Goal: Information Seeking & Learning: Learn about a topic

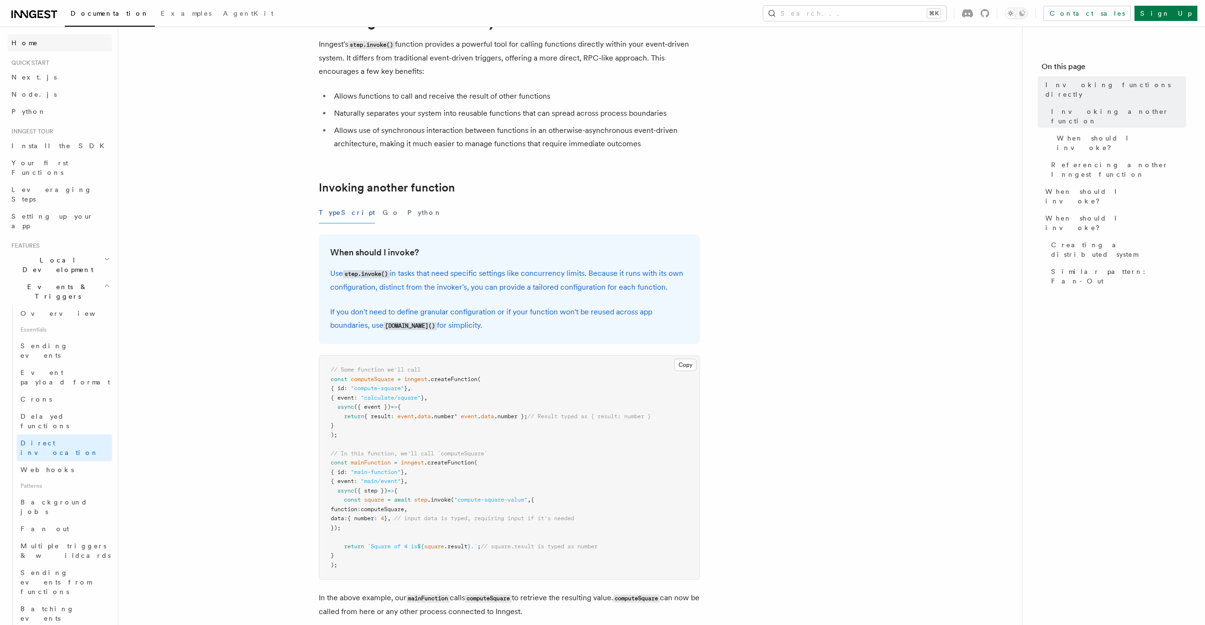
click at [32, 44] on link "Home" at bounding box center [60, 42] width 104 height 17
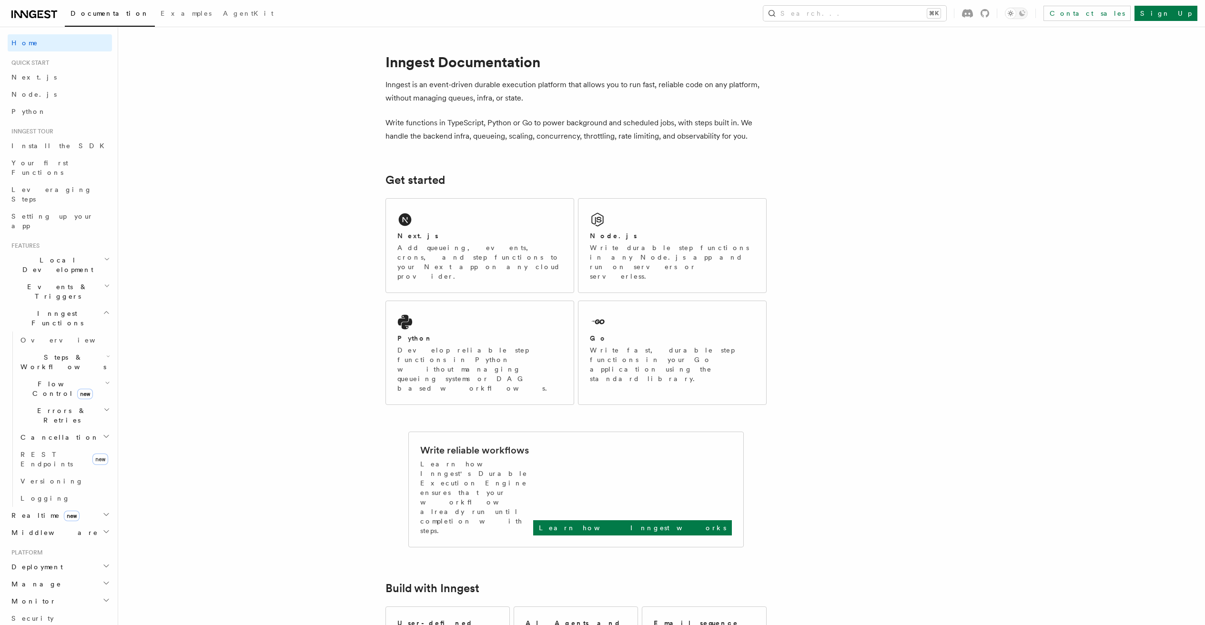
click at [51, 375] on h2 "Flow Control new" at bounding box center [64, 388] width 95 height 27
click at [51, 379] on span "Flow Control new" at bounding box center [61, 388] width 88 height 19
click at [43, 433] on span "Cancellation" at bounding box center [58, 438] width 82 height 10
click at [49, 406] on span "Errors & Retries" at bounding box center [60, 415] width 87 height 19
click at [50, 375] on h2 "Flow Control new" at bounding box center [64, 388] width 95 height 27
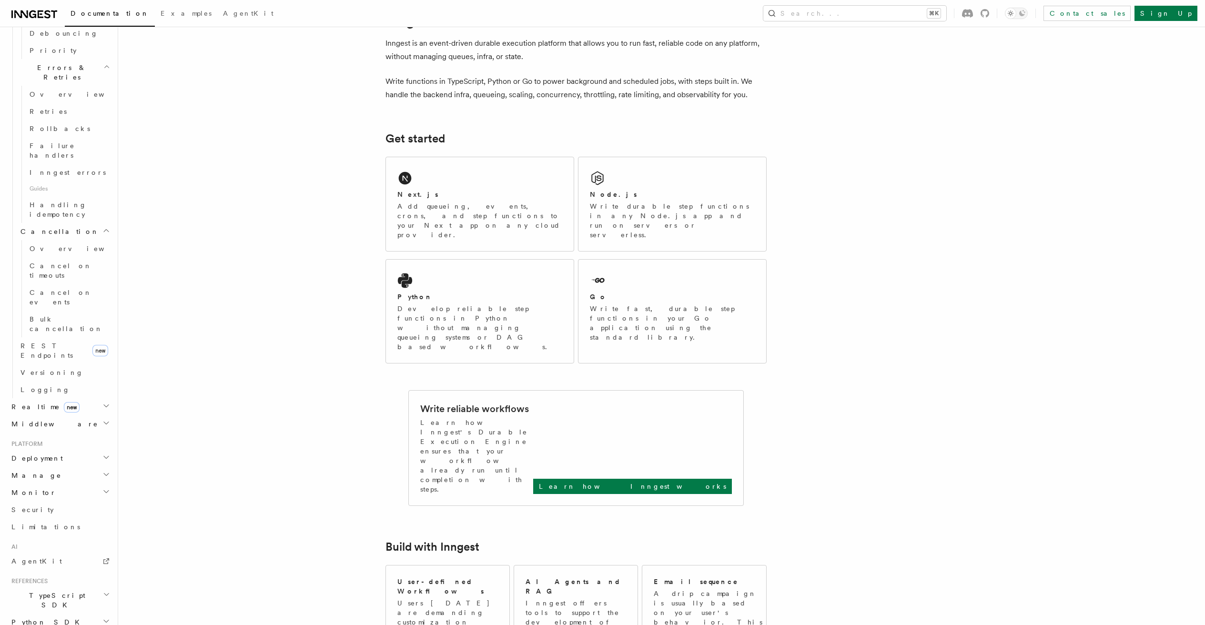
scroll to position [93, 0]
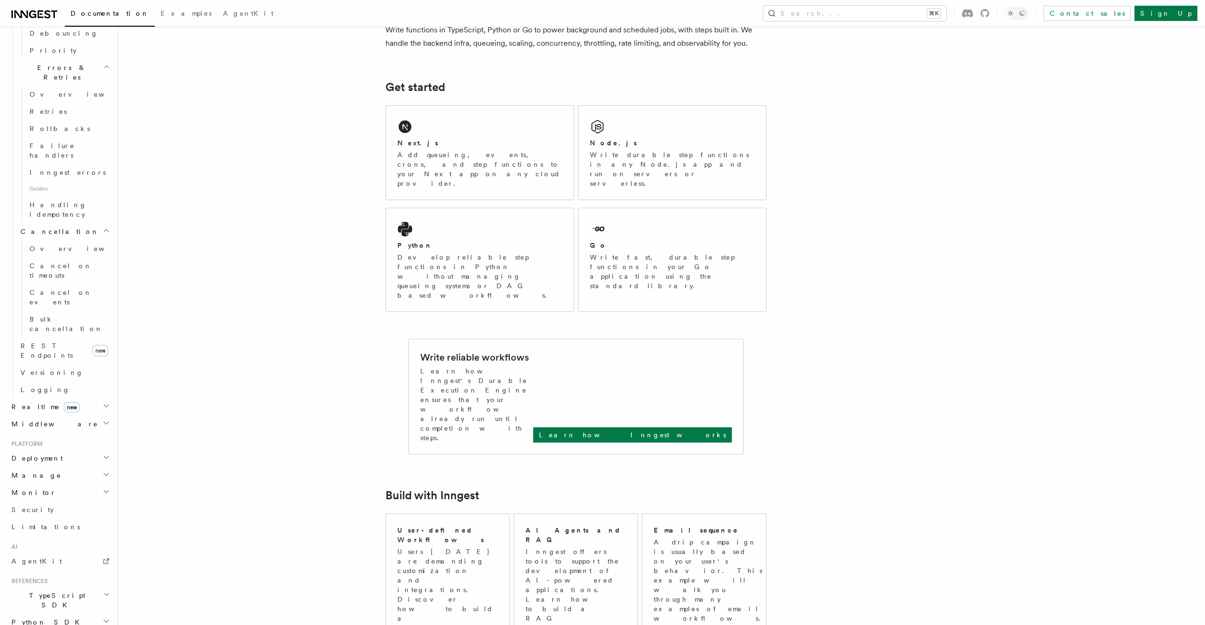
click at [45, 467] on h2 "Manage" at bounding box center [60, 475] width 104 height 17
click at [65, 450] on h2 "Deployment" at bounding box center [60, 458] width 104 height 17
click at [56, 467] on link "Overview" at bounding box center [64, 475] width 95 height 17
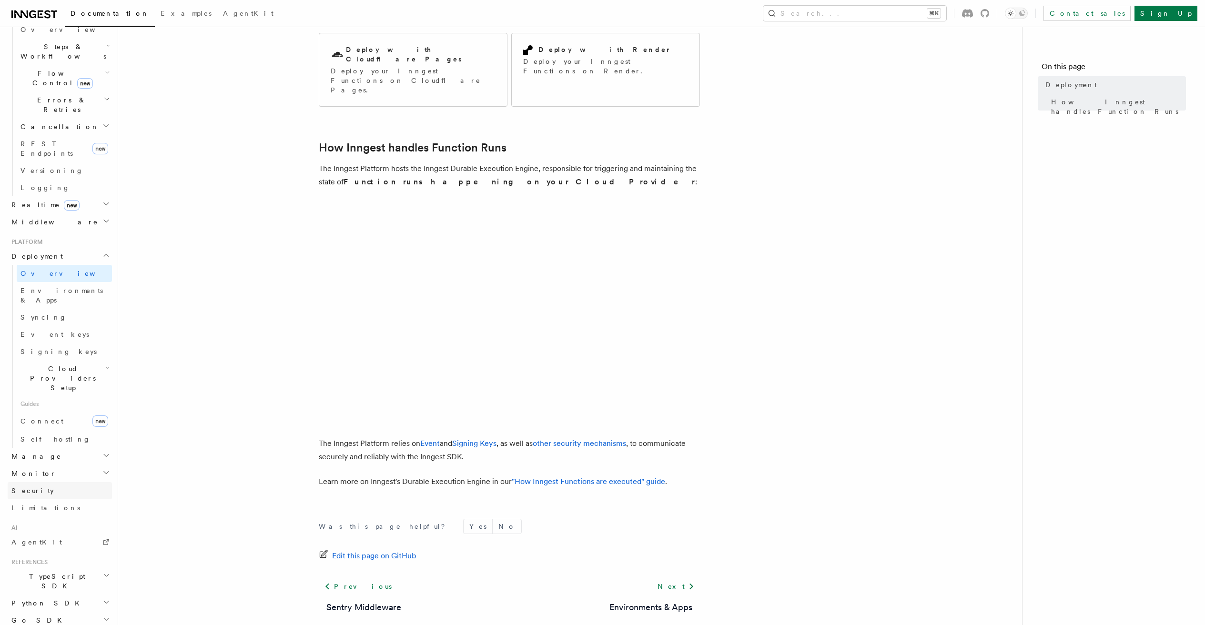
scroll to position [182, 0]
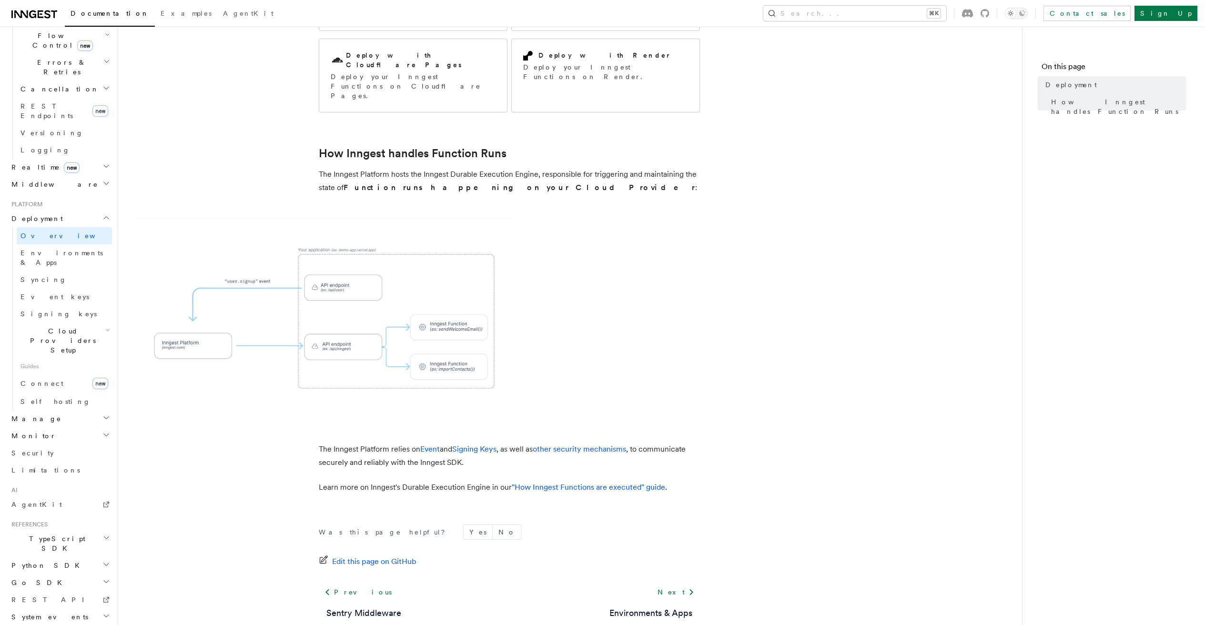
scroll to position [0, 0]
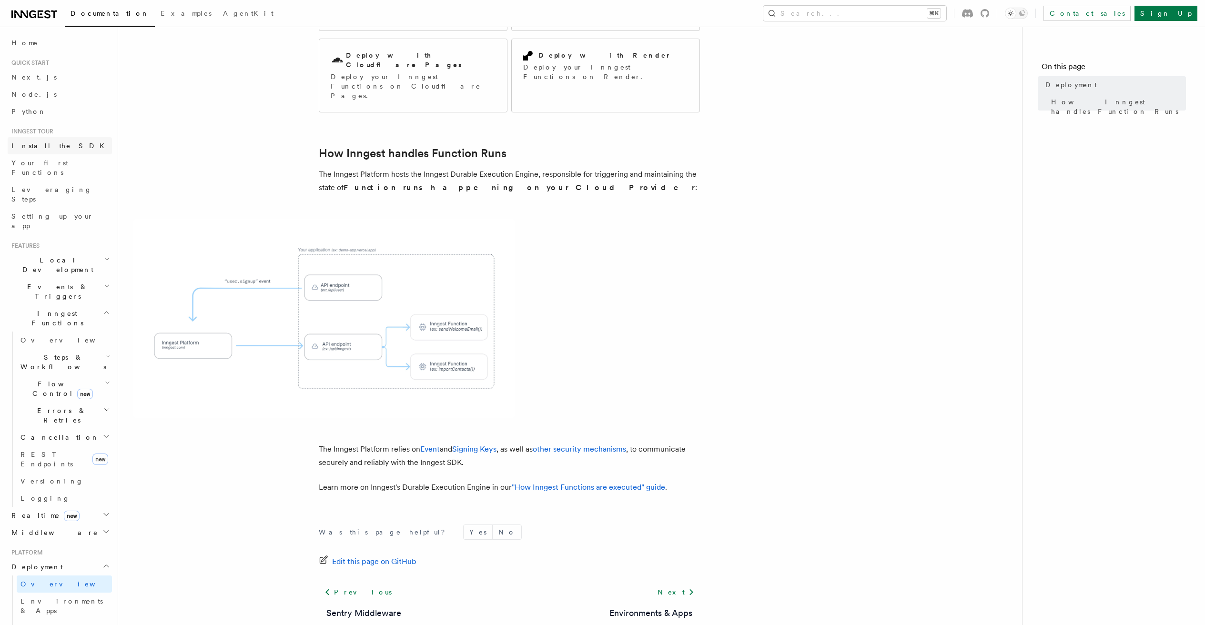
click at [67, 148] on link "Install the SDK" at bounding box center [60, 145] width 104 height 17
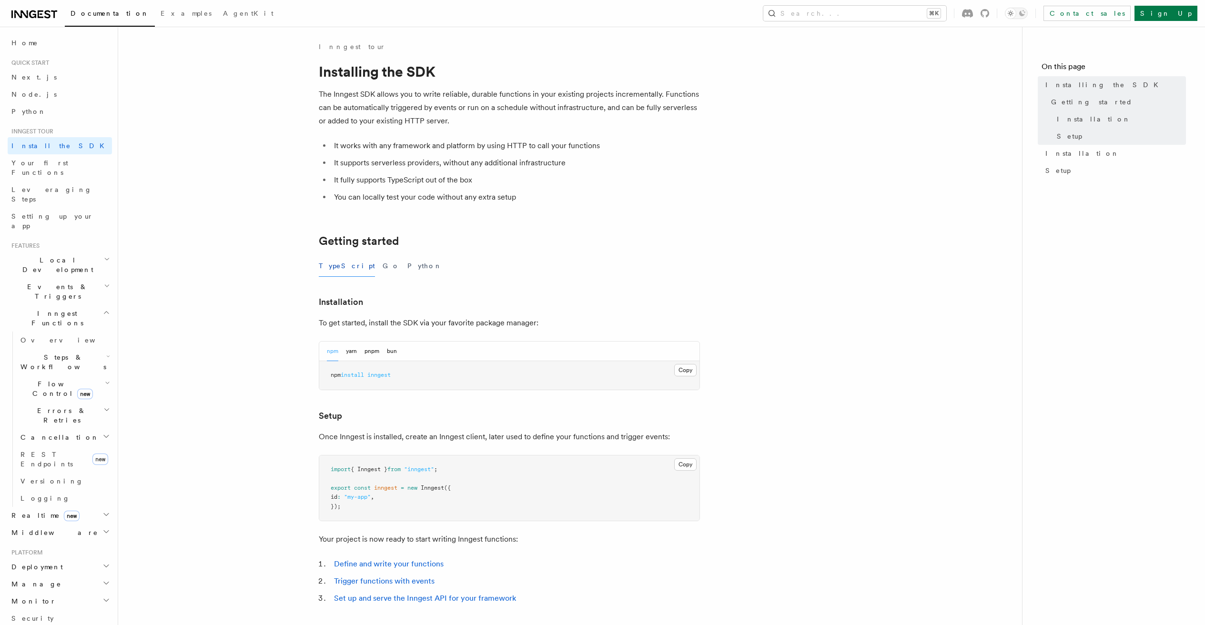
click at [14, 17] on icon at bounding box center [34, 14] width 46 height 11
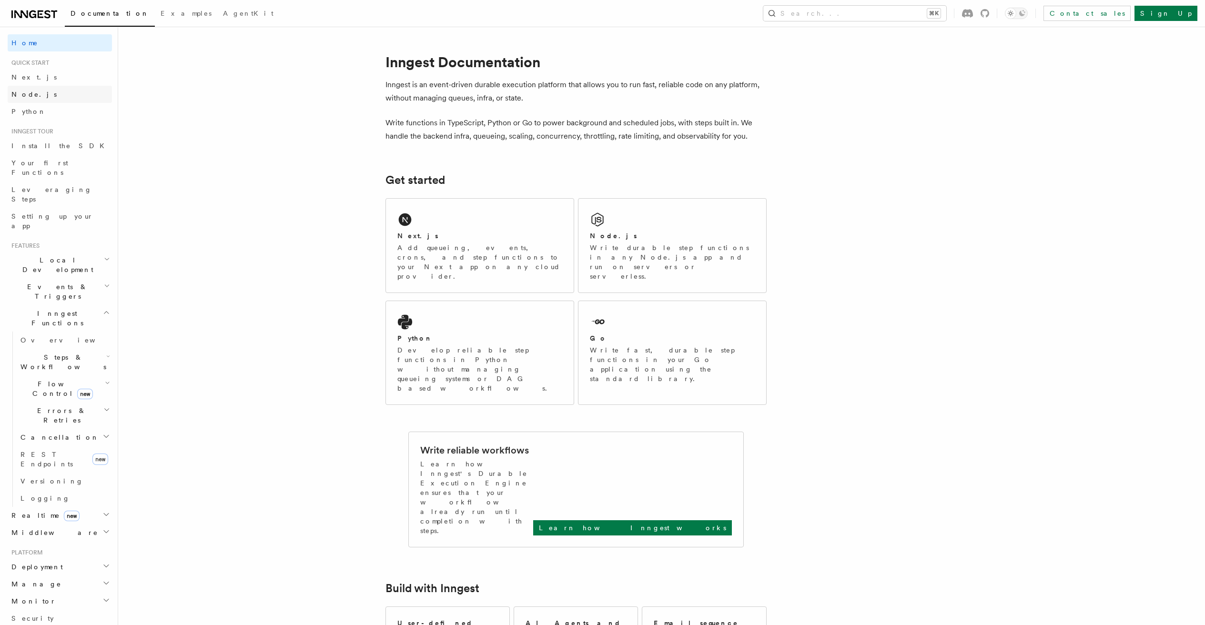
click at [49, 93] on link "Node.js" at bounding box center [60, 94] width 104 height 17
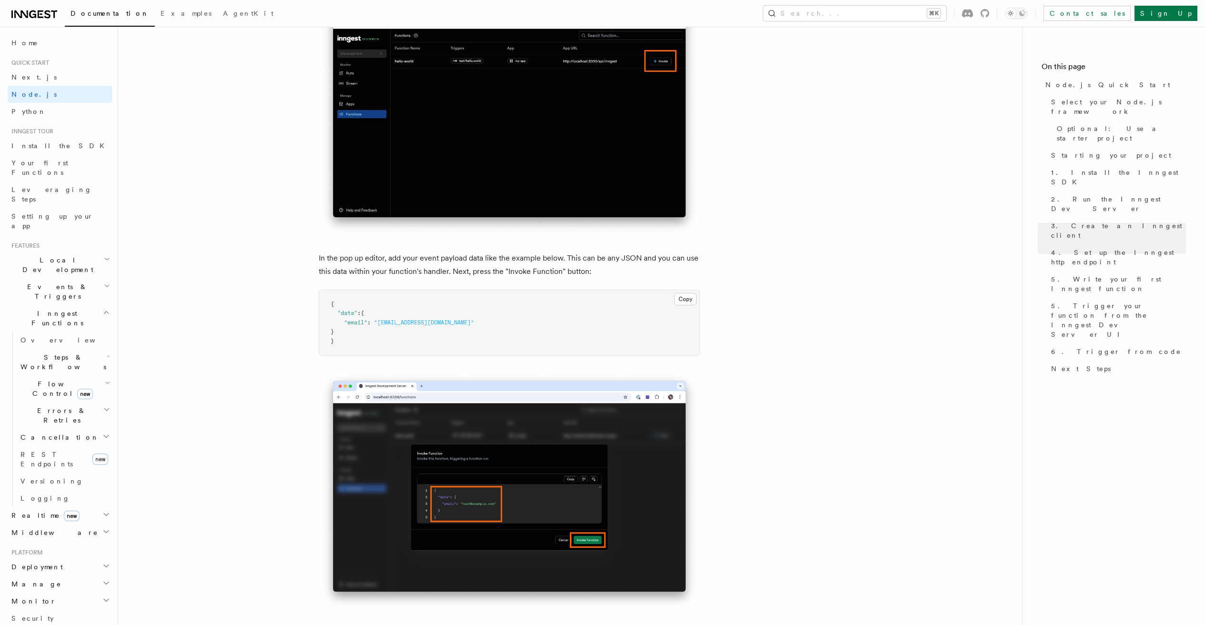
scroll to position [2735, 0]
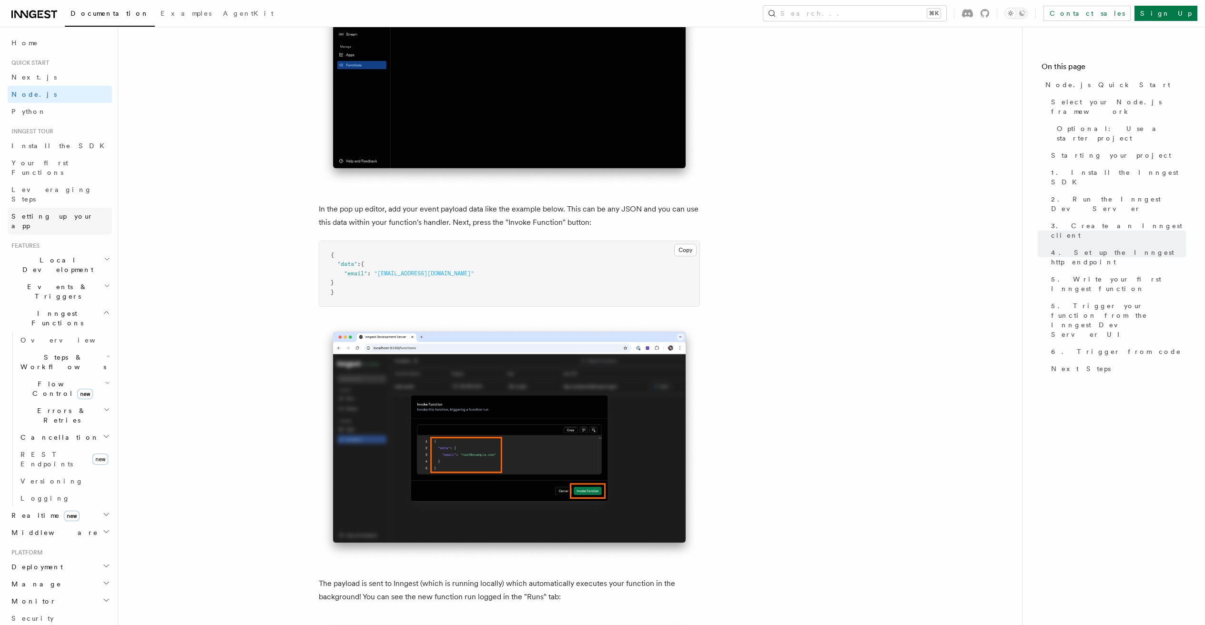
click at [26, 213] on span "Setting up your app" at bounding box center [52, 221] width 82 height 17
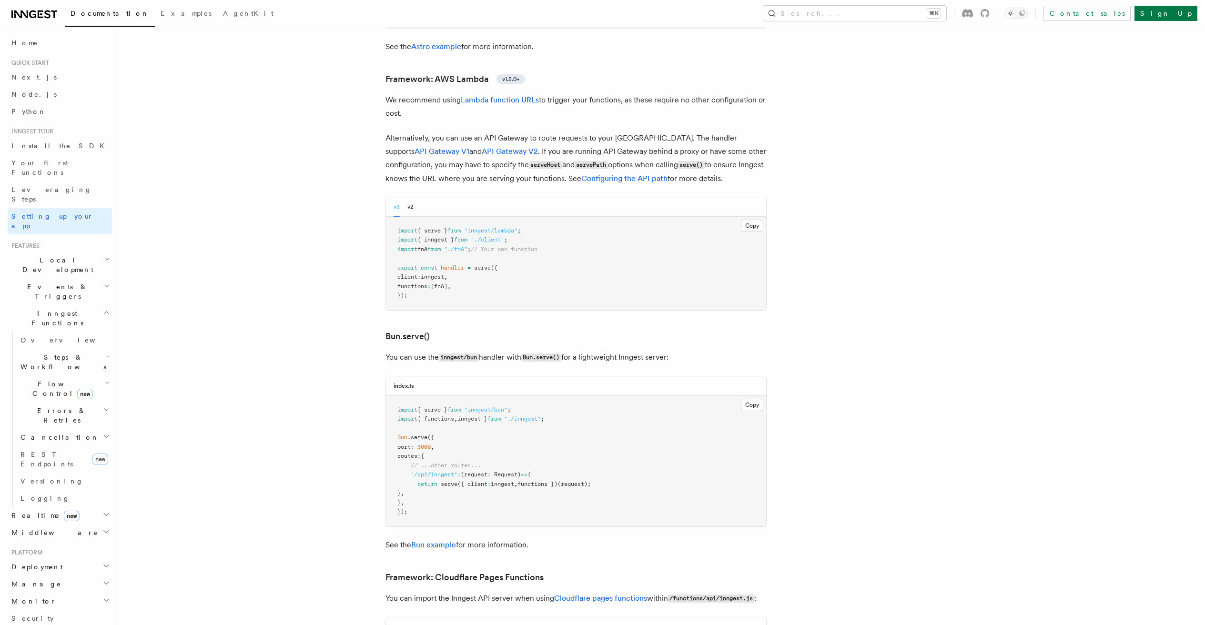
scroll to position [998, 0]
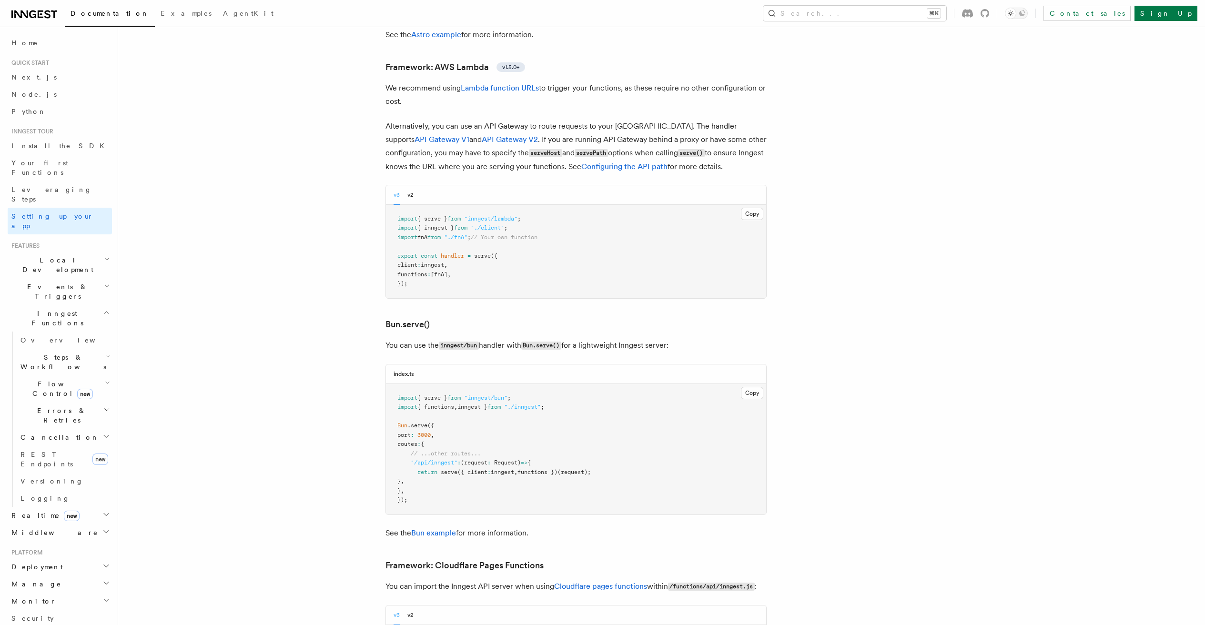
click at [51, 15] on icon at bounding box center [34, 14] width 46 height 11
